Goal: Task Accomplishment & Management: Manage account settings

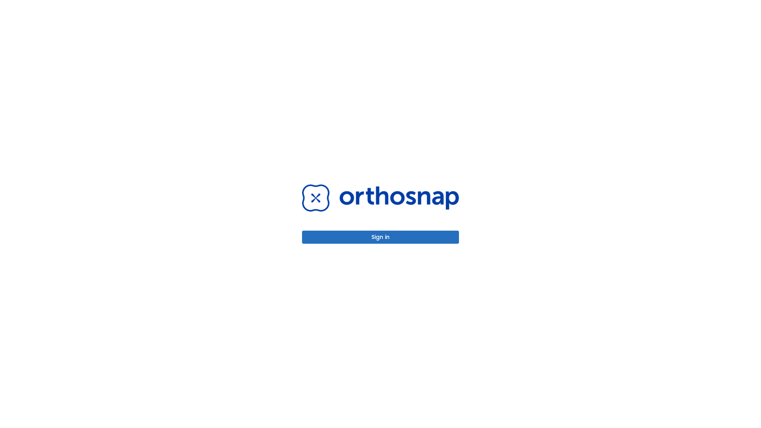
click at [381, 237] on button "Sign in" at bounding box center [380, 237] width 157 height 13
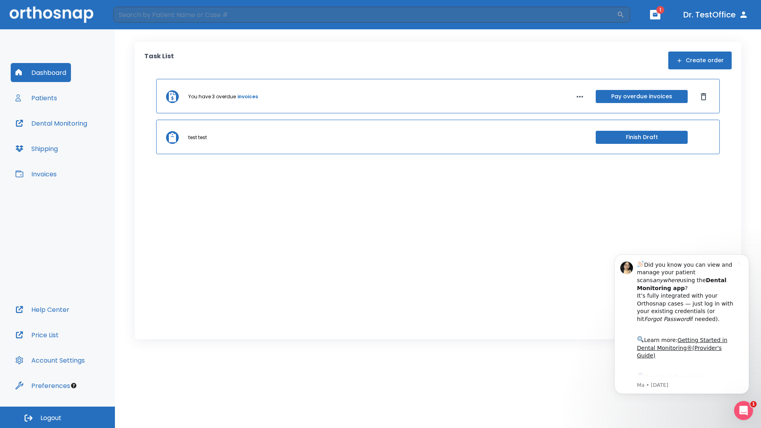
click at [58, 418] on span "Logout" at bounding box center [50, 418] width 21 height 9
